Goal: Communication & Community: Answer question/provide support

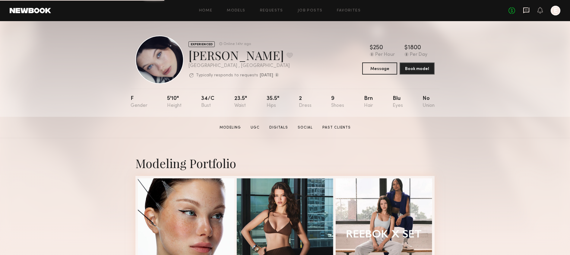
click at [524, 12] on icon at bounding box center [526, 11] width 6 height 6
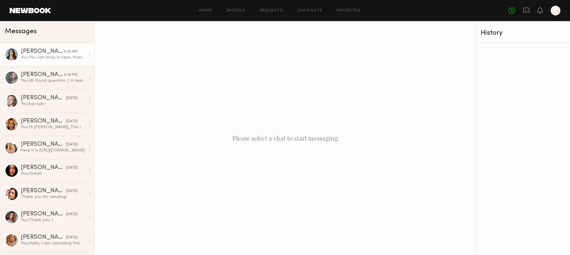
click at [62, 60] on div "You: You can drop in here, thanks!! [URL][DOMAIN_NAME]" at bounding box center [53, 58] width 64 height 6
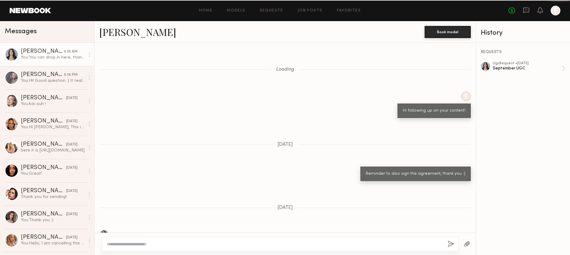
scroll to position [366, 0]
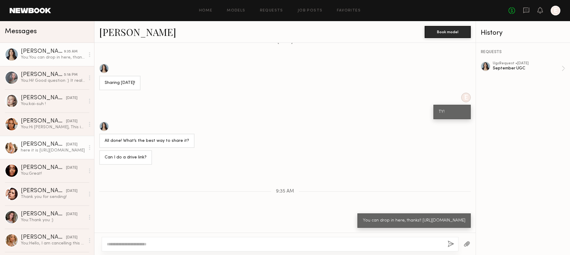
click at [60, 138] on link "[PERSON_NAME] [DATE] here it is [URL][DOMAIN_NAME]" at bounding box center [47, 147] width 94 height 23
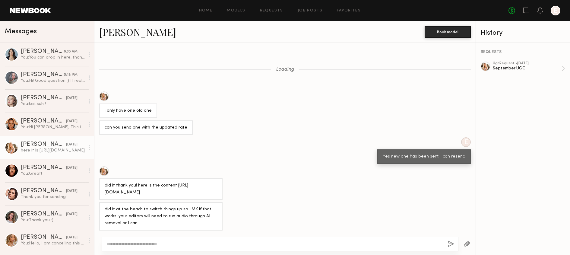
scroll to position [316, 0]
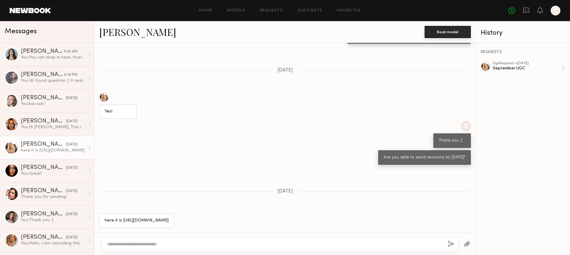
click at [169, 217] on div "here it is [URL][DOMAIN_NAME]" at bounding box center [137, 220] width 64 height 7
click at [146, 217] on div "here it is [URL][DOMAIN_NAME]" at bounding box center [137, 220] width 64 height 7
drag, startPoint x: 162, startPoint y: 225, endPoint x: 105, endPoint y: 213, distance: 58.3
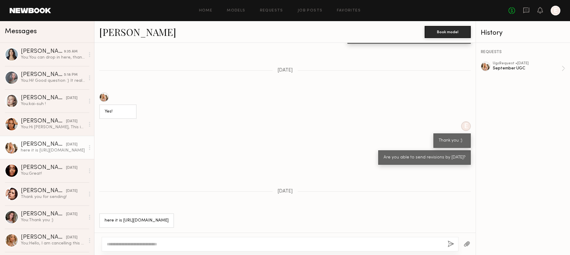
click at [105, 213] on div "here it is [URL][DOMAIN_NAME]" at bounding box center [136, 220] width 75 height 14
copy div "[URL][DOMAIN_NAME]"
